Goal: Task Accomplishment & Management: Manage account settings

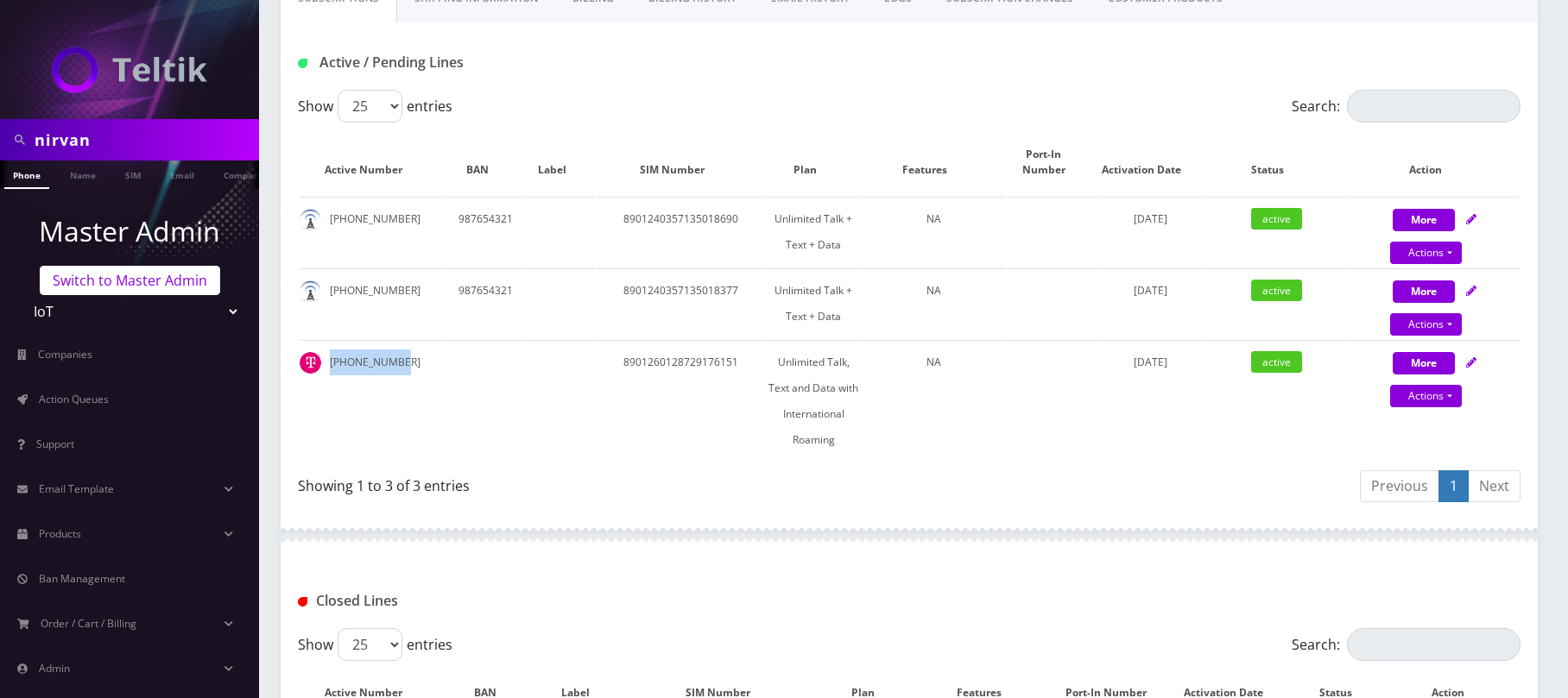
scroll to position [345, 0]
click at [138, 307] on select "Teltik Production My Link Mobile VennMobile Unlimited Advanced LTE [PERSON_NAME…" at bounding box center [130, 311] width 220 height 32
select select "28"
click at [20, 296] on select "Teltik Production My Link Mobile VennMobile Unlimited Advanced LTE [PERSON_NAME…" at bounding box center [130, 311] width 220 height 32
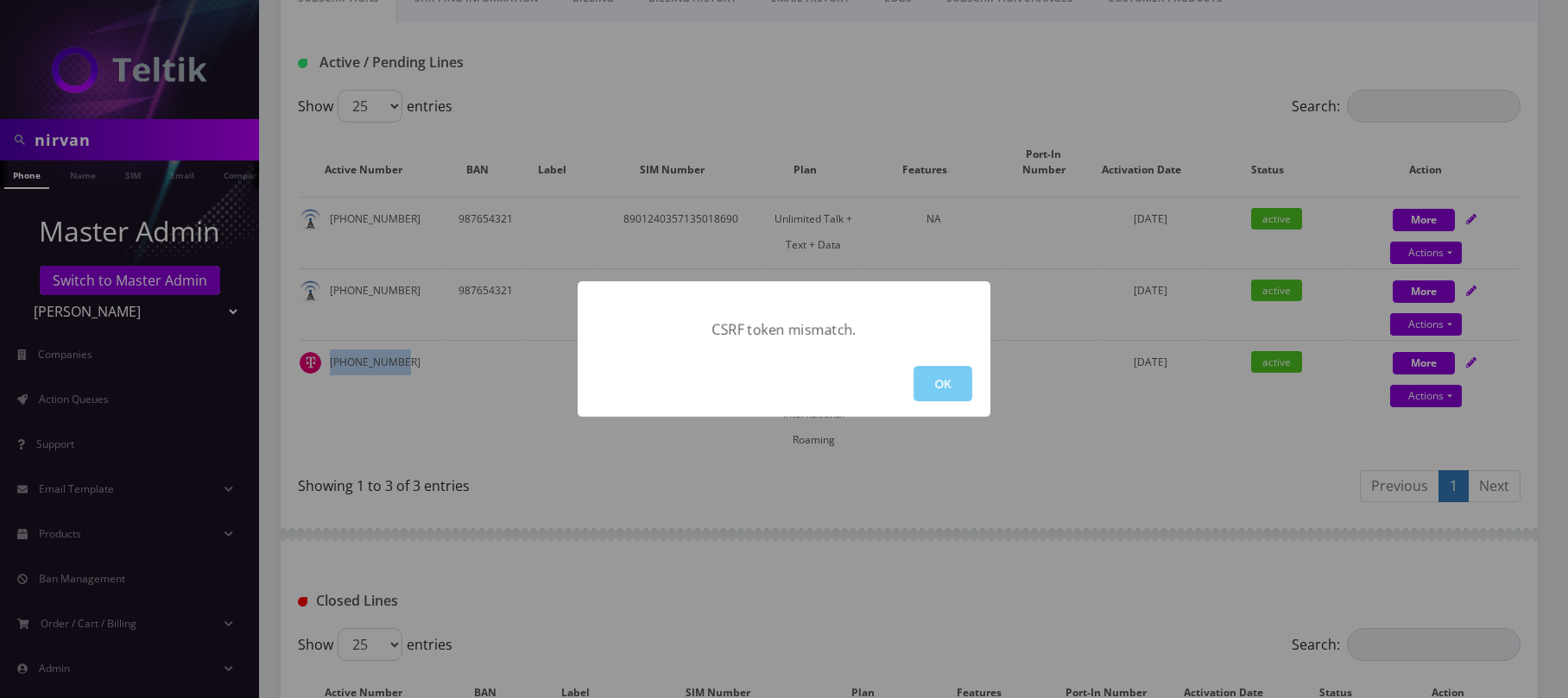
click at [930, 377] on button "OK" at bounding box center [942, 383] width 59 height 35
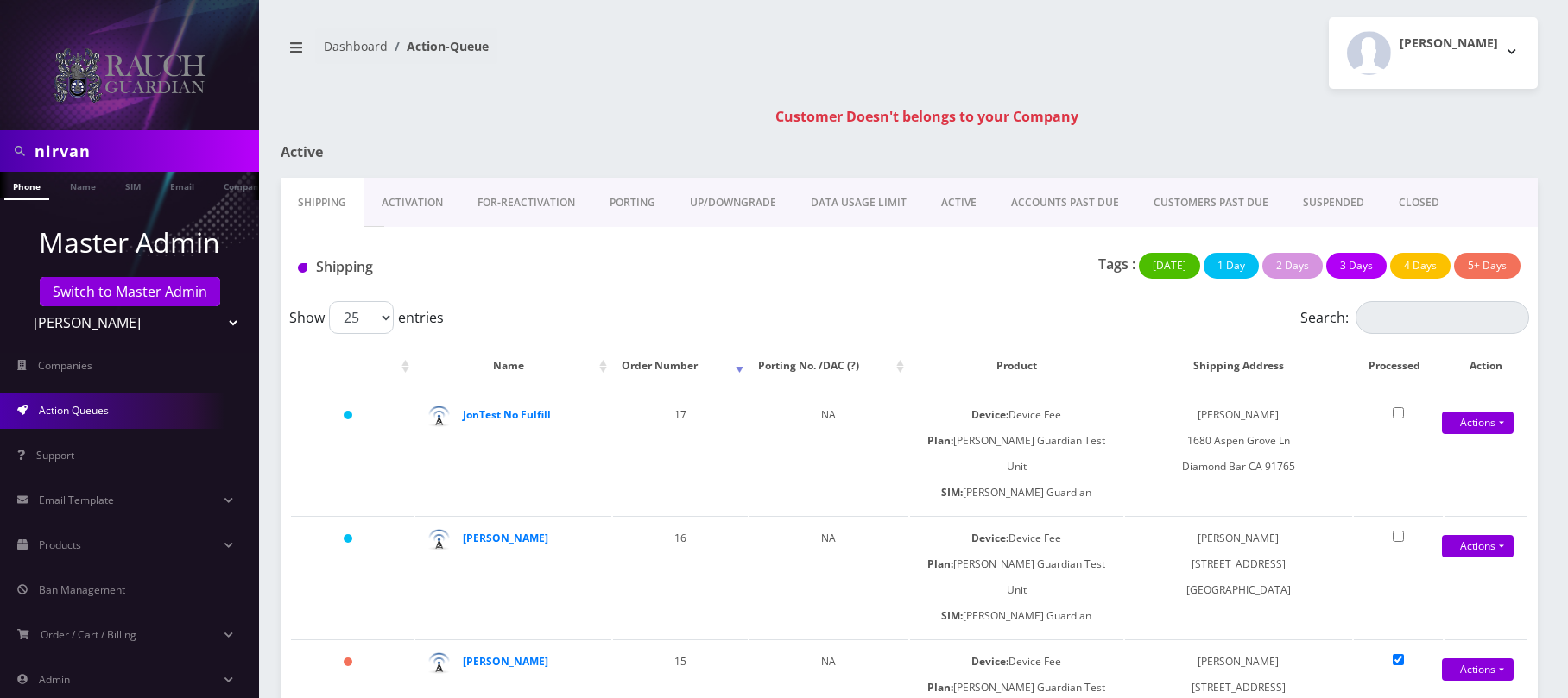
click at [132, 323] on select "Teltik Production My Link Mobile VennMobile Unlimited Advanced LTE [PERSON_NAME…" at bounding box center [130, 322] width 220 height 32
click at [20, 306] on select "Teltik Production My Link Mobile VennMobile Unlimited Advanced LTE [PERSON_NAME…" at bounding box center [130, 322] width 220 height 32
click at [180, 315] on select "Teltik Production My Link Mobile VennMobile Unlimited Advanced LTE [PERSON_NAME…" at bounding box center [130, 322] width 220 height 32
click at [20, 306] on select "Teltik Production My Link Mobile VennMobile Unlimited Advanced LTE [PERSON_NAME…" at bounding box center [130, 322] width 220 height 32
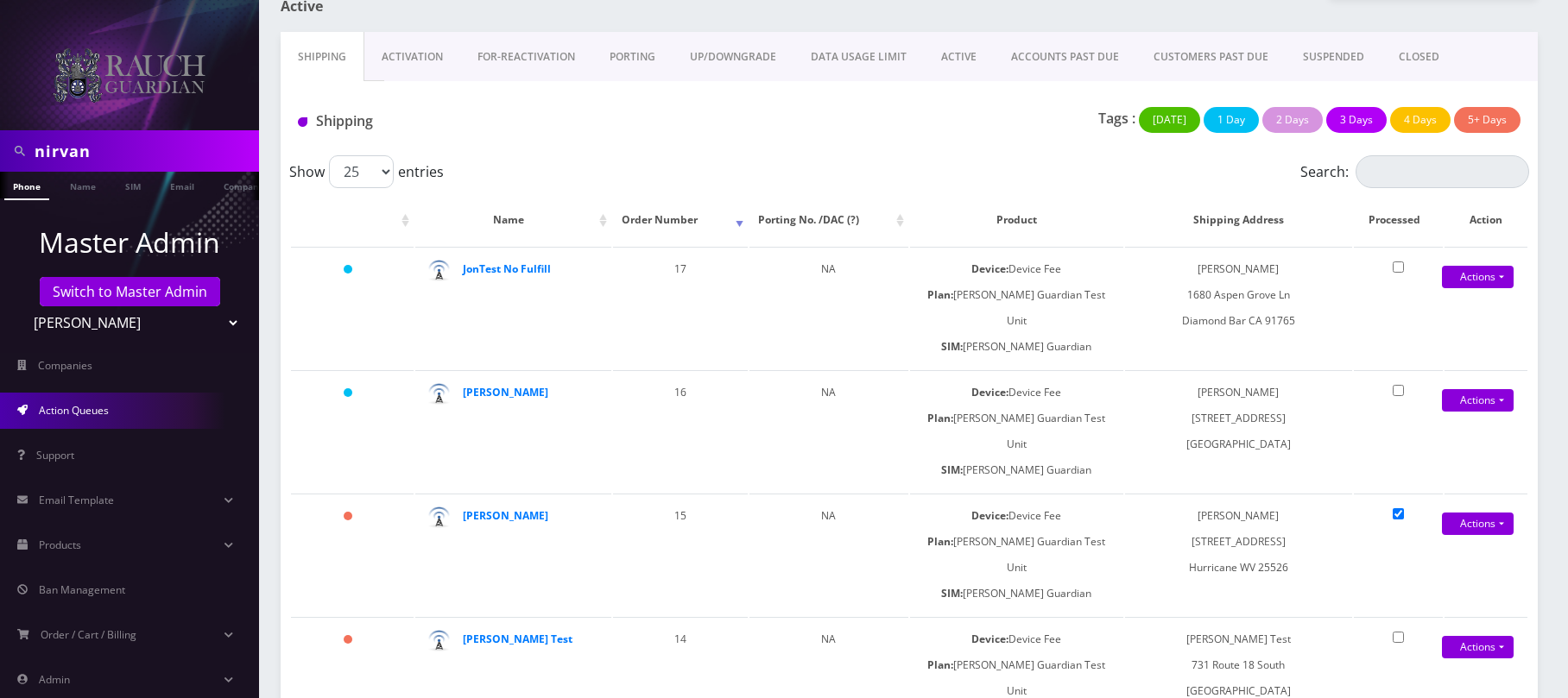
scroll to position [82, 0]
